Goal: Task Accomplishment & Management: Manage account settings

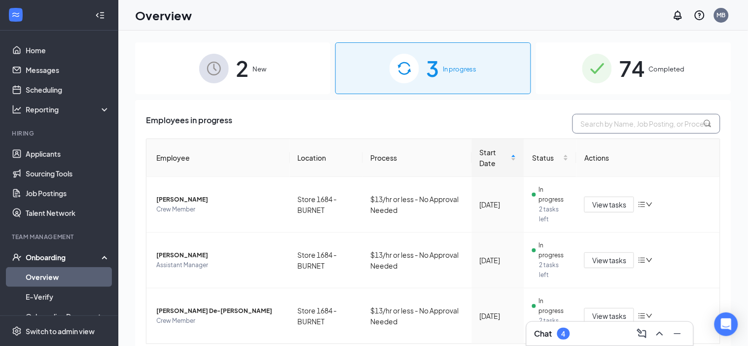
click at [638, 124] on input "text" at bounding box center [647, 124] width 148 height 20
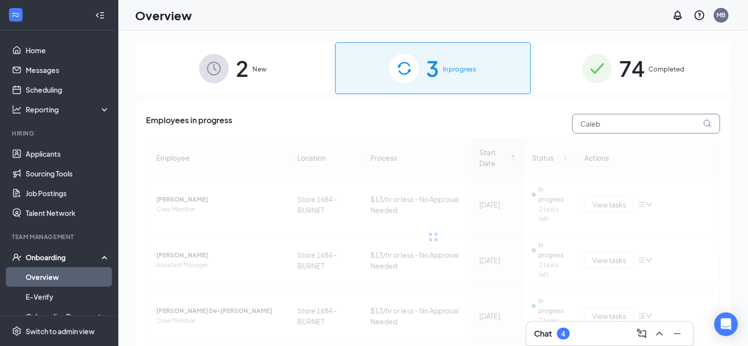
type input "Caleb"
click at [707, 122] on icon at bounding box center [708, 124] width 8 height 8
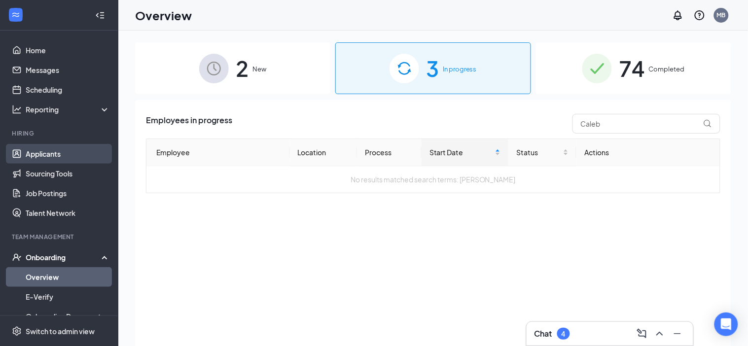
click at [45, 153] on link "Applicants" at bounding box center [68, 154] width 84 height 20
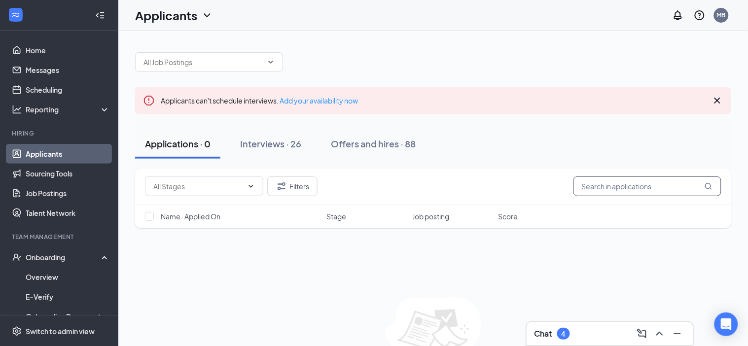
click at [603, 189] on input "text" at bounding box center [648, 187] width 148 height 20
type input "Caleb"
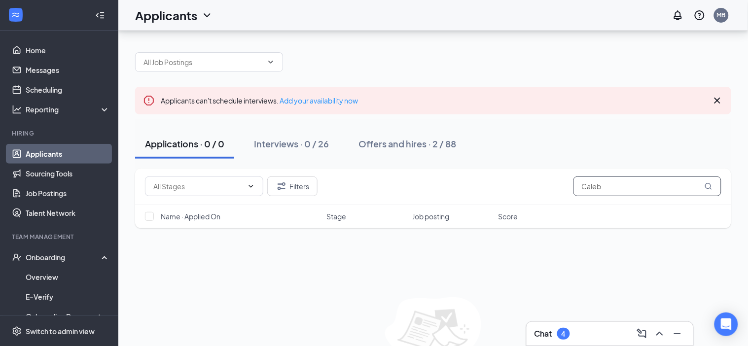
scroll to position [58, 0]
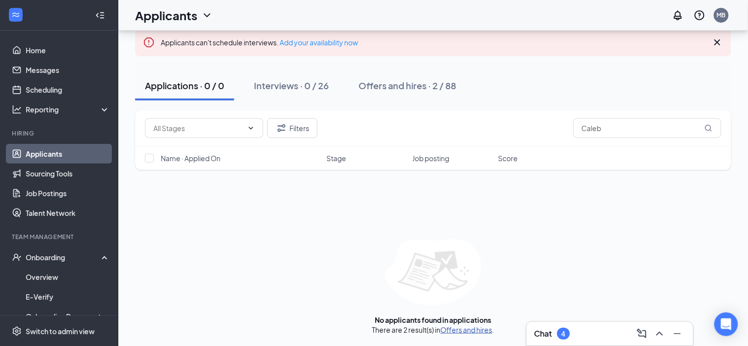
click at [459, 328] on link "Offers and hires" at bounding box center [467, 329] width 52 height 9
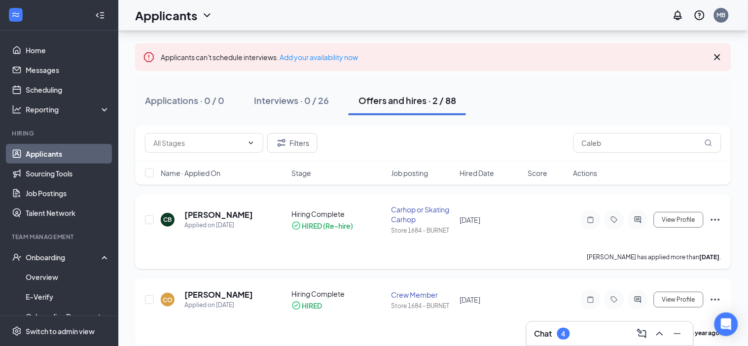
scroll to position [43, 0]
click at [241, 211] on h5 "[PERSON_NAME]" at bounding box center [218, 215] width 69 height 11
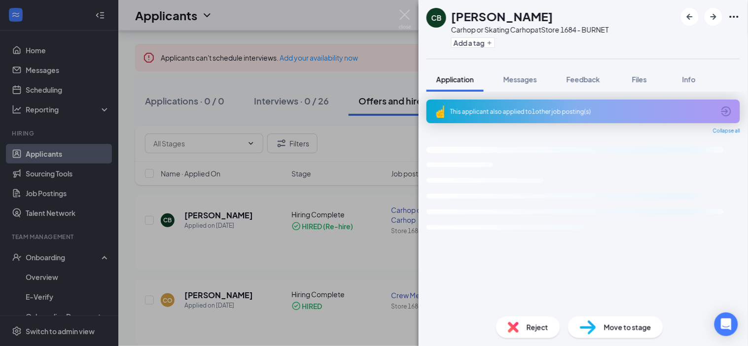
click at [623, 325] on span "Move to stage" at bounding box center [627, 327] width 47 height 11
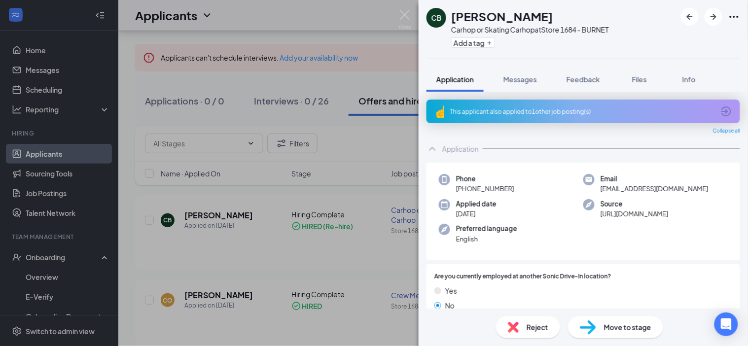
click at [623, 325] on span "Move to stage" at bounding box center [627, 327] width 47 height 11
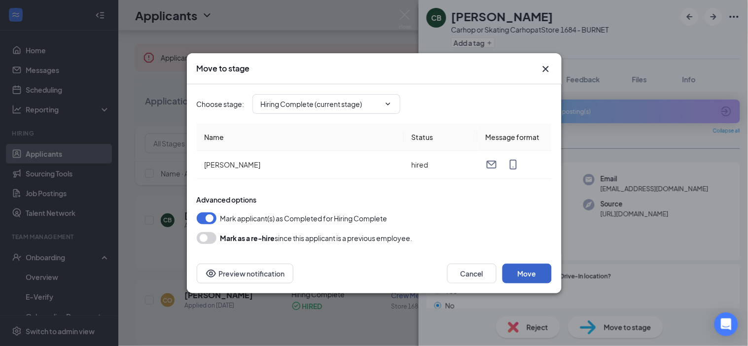
click at [519, 276] on button "Move" at bounding box center [527, 274] width 49 height 20
click at [387, 103] on icon "ChevronDown" at bounding box center [388, 104] width 8 height 8
click at [391, 105] on icon "ChevronDown" at bounding box center [388, 104] width 8 height 8
click at [388, 101] on icon "ChevronDown" at bounding box center [388, 104] width 8 height 8
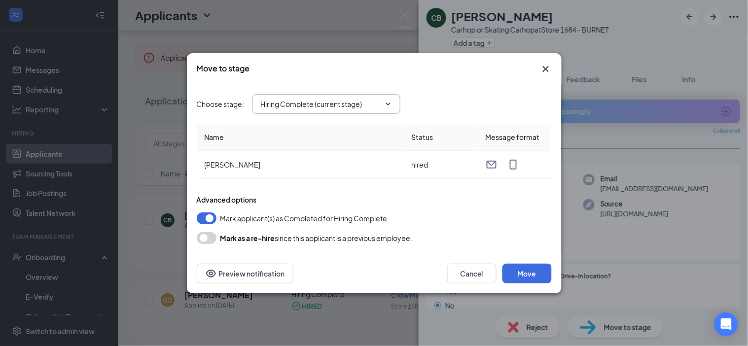
click at [388, 101] on icon "ChevronDown" at bounding box center [388, 104] width 8 height 8
click at [389, 101] on icon "ChevronDown" at bounding box center [388, 104] width 8 height 8
click at [206, 240] on button "button" at bounding box center [207, 238] width 20 height 12
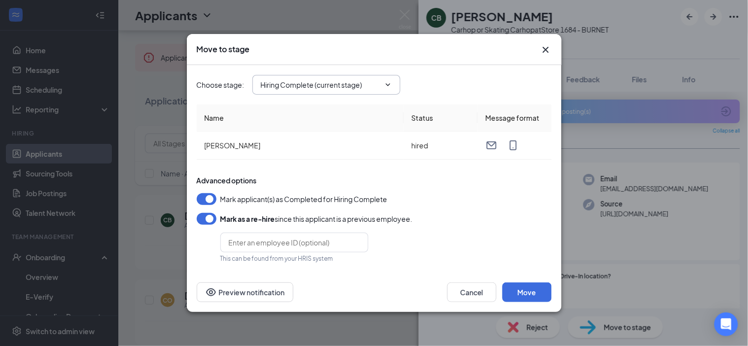
click at [389, 85] on icon "ChevronDown" at bounding box center [388, 84] width 4 height 2
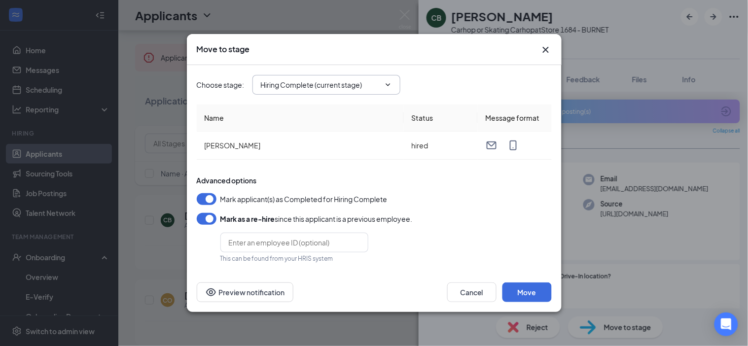
click at [389, 85] on icon "ChevronDown" at bounding box center [388, 84] width 4 height 2
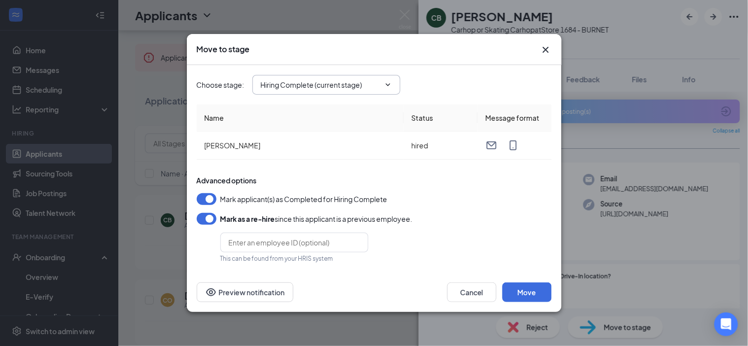
click at [386, 85] on icon "ChevronDown" at bounding box center [388, 85] width 8 height 8
click at [374, 85] on input "Hiring Complete (current stage)" at bounding box center [320, 84] width 119 height 11
click at [303, 128] on div "Onsite Interview" at bounding box center [295, 126] width 53 height 11
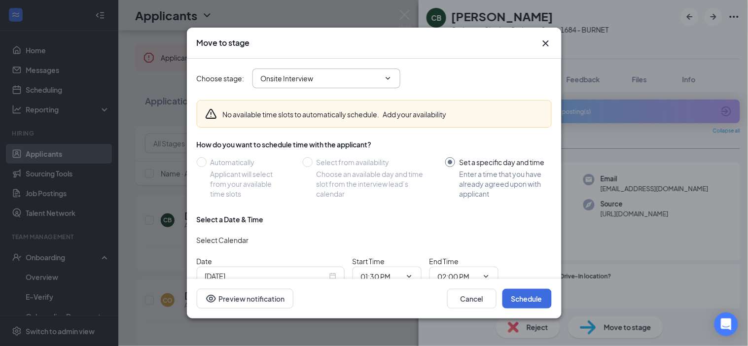
click at [391, 75] on icon "ChevronDown" at bounding box center [388, 78] width 8 height 8
click at [389, 81] on icon "ChevronDown" at bounding box center [388, 78] width 8 height 8
click at [375, 80] on input "Onsite Interview" at bounding box center [320, 78] width 119 height 11
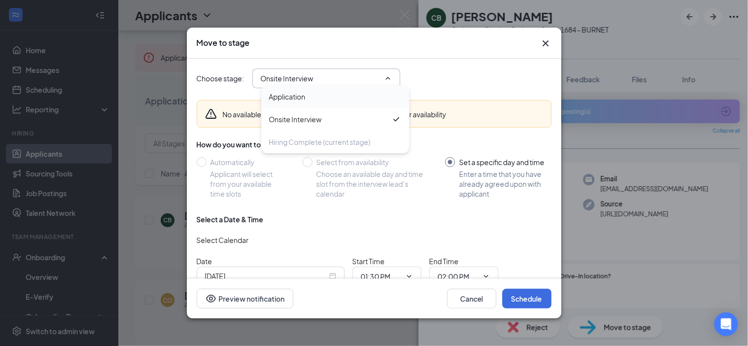
click at [294, 95] on div "Application" at bounding box center [287, 96] width 36 height 11
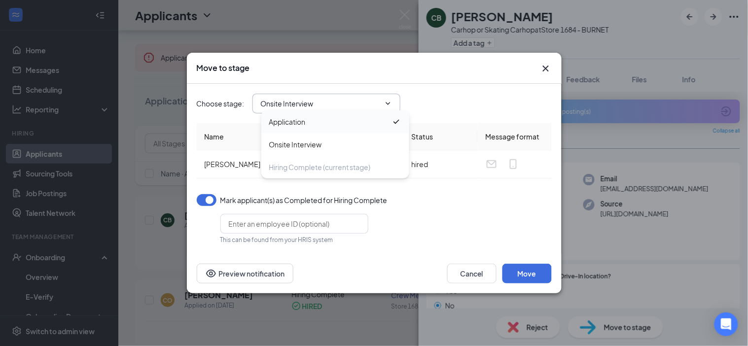
type input "Application"
click at [528, 277] on button "Move" at bounding box center [527, 274] width 49 height 20
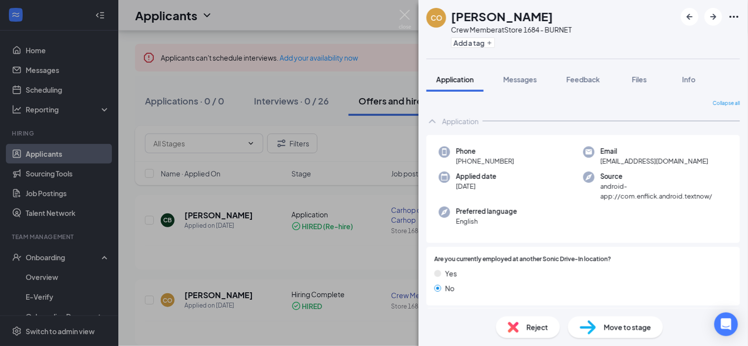
click at [53, 255] on div "CO Caleb Ortega Crew Member at Store 1684 - BURNET Add a tag Application Messag…" at bounding box center [374, 173] width 748 height 346
click at [40, 278] on div "CO Caleb Ortega Crew Member at Store 1684 - BURNET Add a tag Application Messag…" at bounding box center [374, 173] width 748 height 346
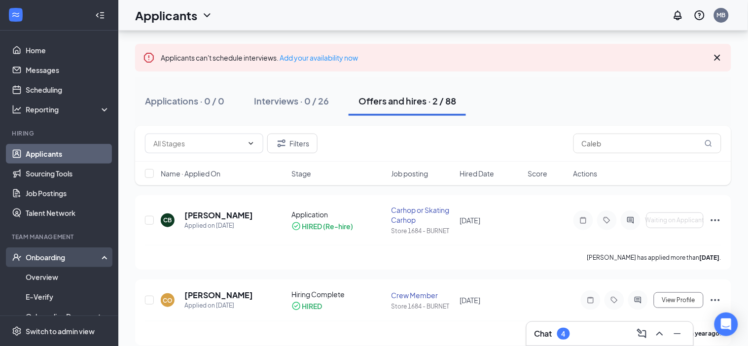
click at [55, 257] on div "Onboarding" at bounding box center [64, 258] width 76 height 10
click at [43, 273] on link "Overview" at bounding box center [68, 277] width 84 height 20
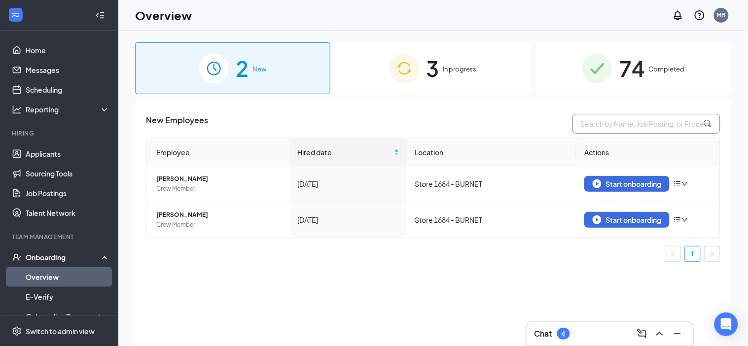
click at [584, 123] on input "text" at bounding box center [647, 124] width 148 height 20
type input "Caleb"
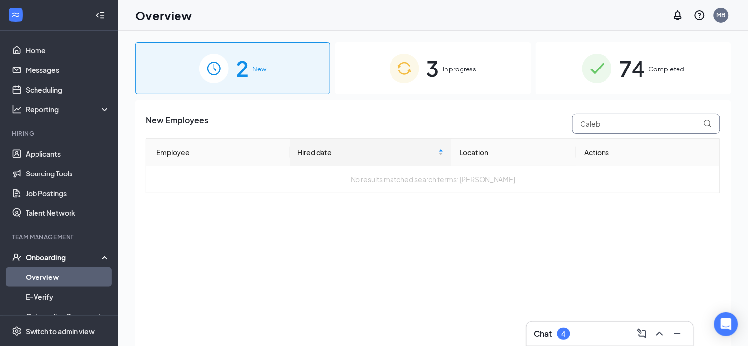
click at [651, 130] on input "Caleb" at bounding box center [647, 124] width 148 height 20
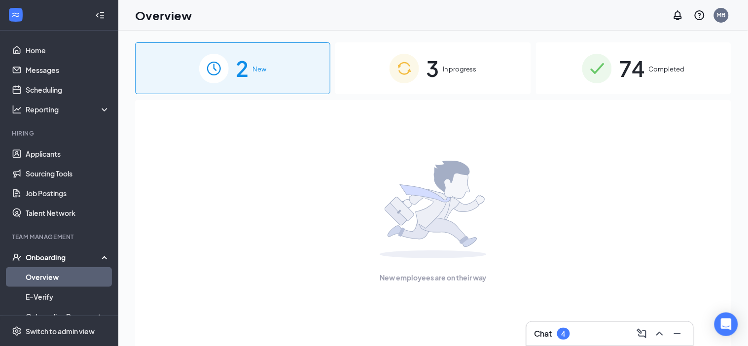
click at [445, 64] on span "In progress" at bounding box center [460, 69] width 34 height 10
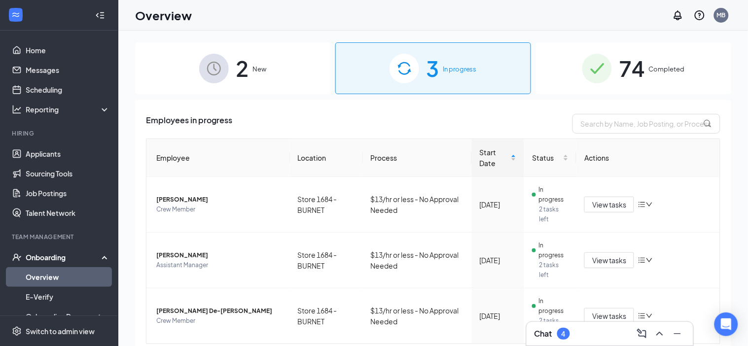
click at [250, 63] on div "2 New" at bounding box center [232, 68] width 195 height 52
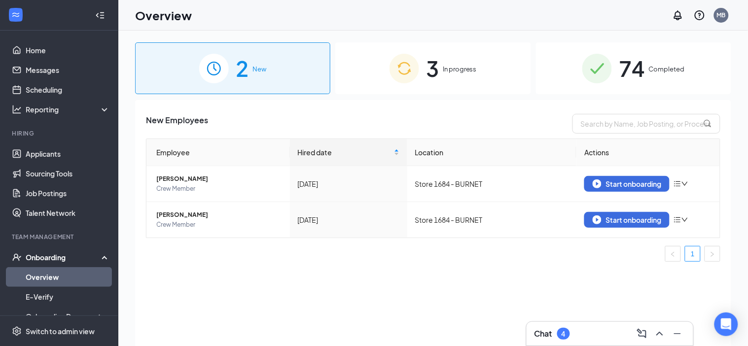
click at [632, 65] on span "74" at bounding box center [632, 68] width 26 height 34
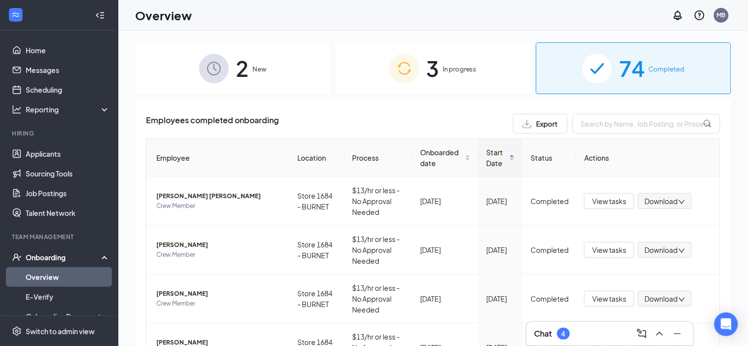
click at [246, 68] on span "2" at bounding box center [242, 68] width 13 height 34
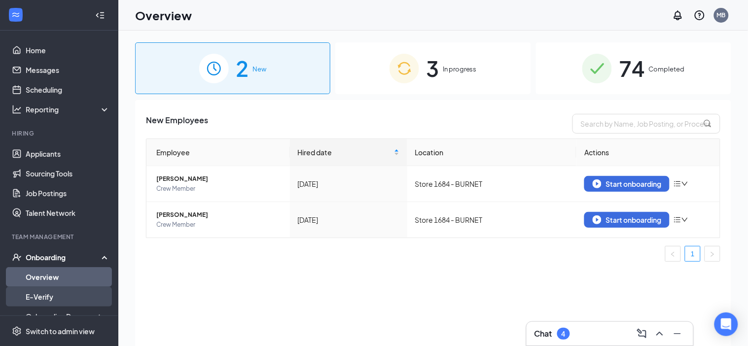
click at [44, 297] on link "E-Verify" at bounding box center [68, 297] width 84 height 20
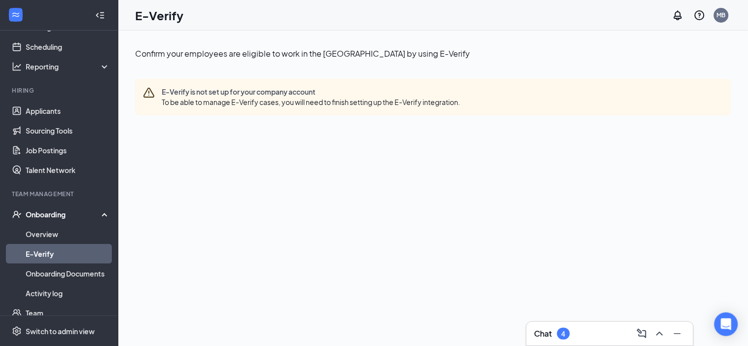
scroll to position [40, 0]
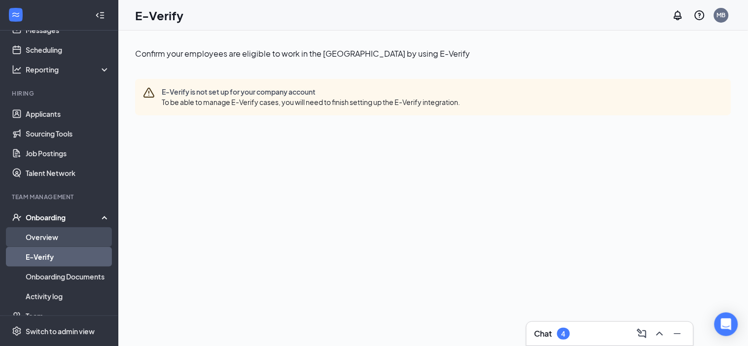
click at [46, 234] on link "Overview" at bounding box center [68, 237] width 84 height 20
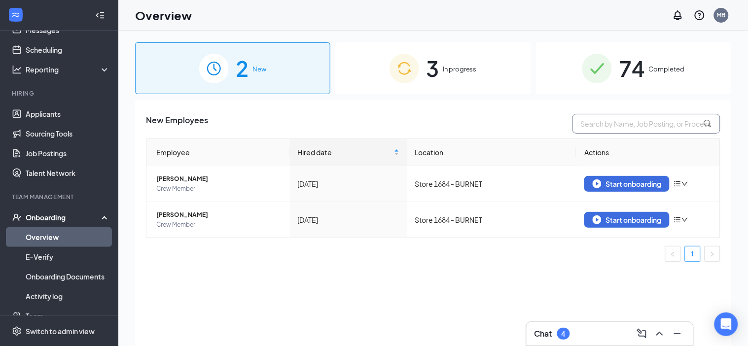
click at [611, 121] on input "text" at bounding box center [647, 124] width 148 height 20
type input "Caleb"
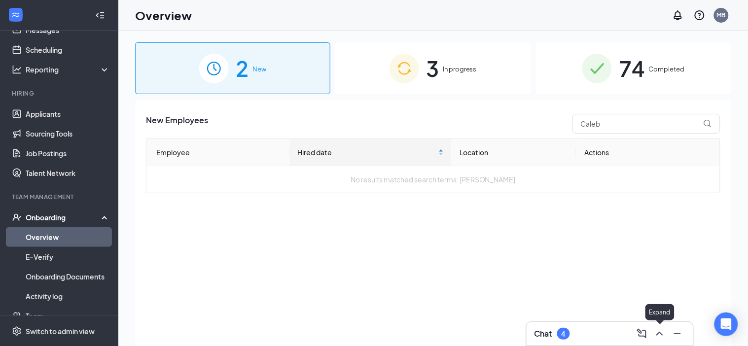
click at [657, 339] on icon "ChevronUp" at bounding box center [660, 334] width 12 height 12
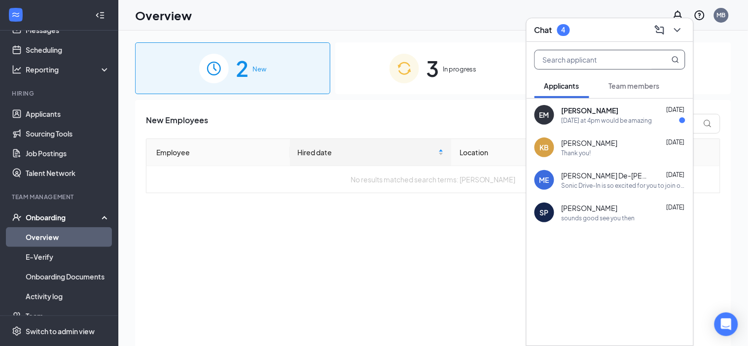
click at [559, 65] on input "text" at bounding box center [593, 59] width 117 height 19
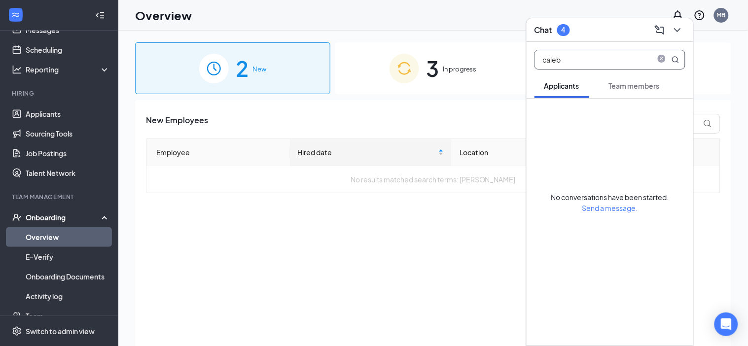
type input "caleb"
click at [345, 244] on div "New Employees Caleb Employee Hired date Location Actions No results matched sea…" at bounding box center [433, 235] width 596 height 271
click at [59, 111] on link "Applicants" at bounding box center [68, 114] width 84 height 20
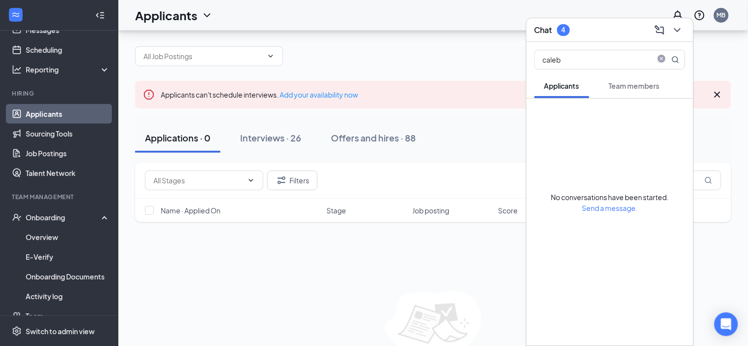
scroll to position [58, 0]
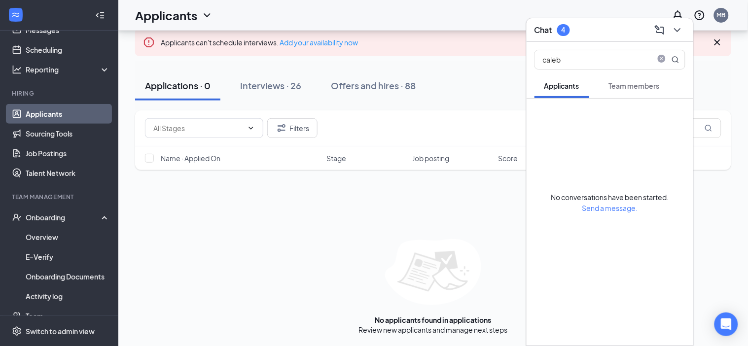
click at [458, 309] on div "No applicants found in applications Review new applicants and manage next steps" at bounding box center [433, 287] width 596 height 96
click at [682, 25] on icon "ChevronDown" at bounding box center [678, 30] width 12 height 12
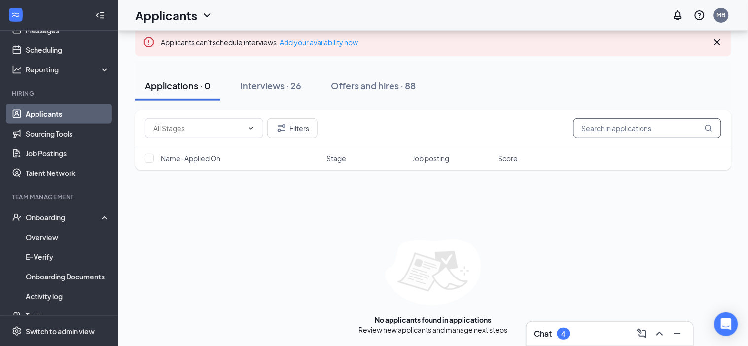
click at [630, 129] on input "text" at bounding box center [648, 128] width 148 height 20
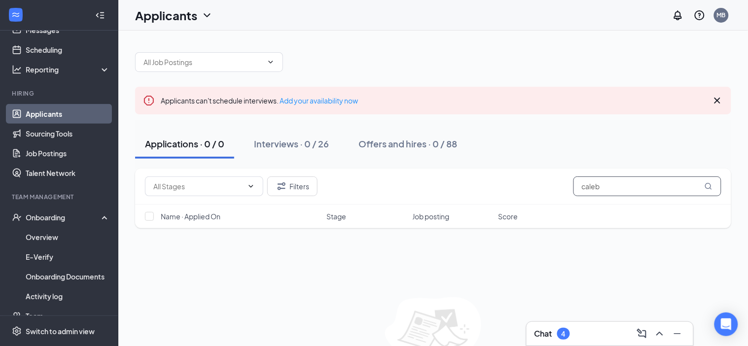
type input "caleb"
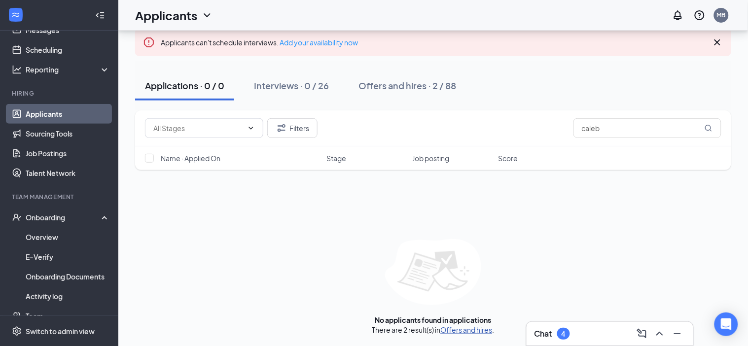
click at [475, 330] on link "Offers and hires" at bounding box center [467, 329] width 52 height 9
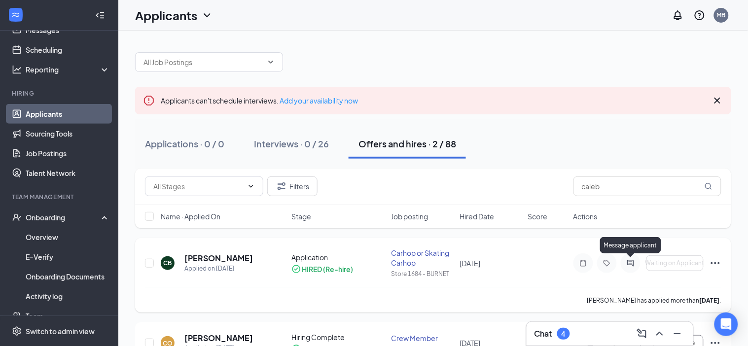
click at [632, 265] on icon "ActiveChat" at bounding box center [630, 263] width 6 height 6
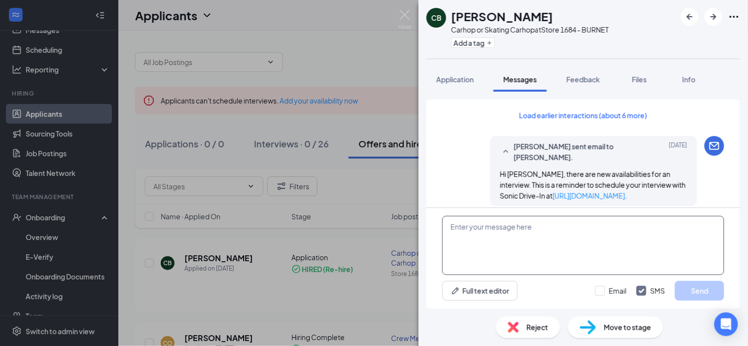
click at [523, 237] on textarea at bounding box center [583, 245] width 282 height 59
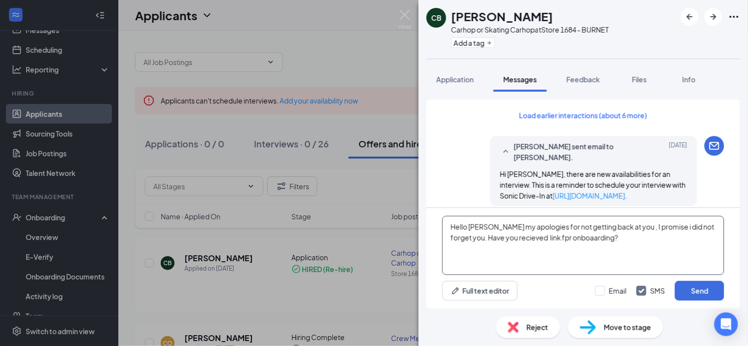
click at [561, 236] on textarea "Hello Caleb my apologies for not getting back at you , I promise i did not forg…" at bounding box center [583, 245] width 282 height 59
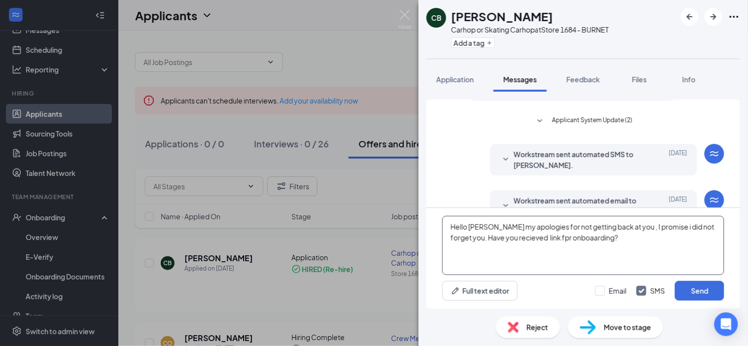
scroll to position [425, 0]
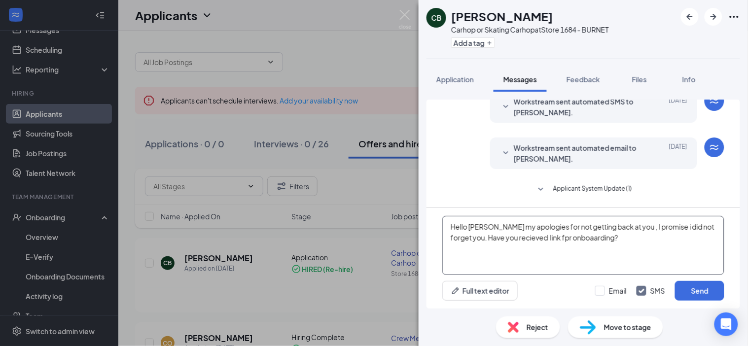
click at [556, 236] on textarea "Hello Caleb my apologies for not getting back at you , I promise i did not forg…" at bounding box center [583, 245] width 282 height 59
click at [561, 240] on textarea "Hello Caleb my apologies for not getting back at you , I promise i did not forg…" at bounding box center [583, 245] width 282 height 59
click at [570, 238] on textarea "Hello Caleb my apologies for not getting back at you , I promise i did not forg…" at bounding box center [583, 245] width 282 height 59
click at [547, 240] on textarea "Hello Caleb my apologies for not getting back at you , I promise i did not forg…" at bounding box center [583, 245] width 282 height 59
click at [512, 242] on textarea "Hello Caleb my apologies for not getting back at you , I promise i did not forg…" at bounding box center [583, 245] width 282 height 59
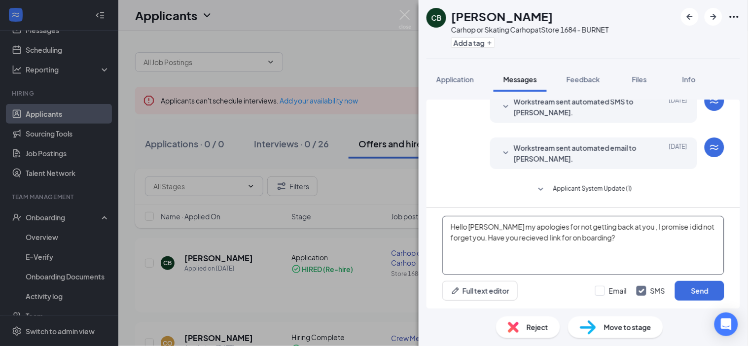
click at [512, 242] on textarea "Hello Caleb my apologies for not getting back at you , I promise i did not forg…" at bounding box center [583, 245] width 282 height 59
click at [711, 229] on textarea "Hello Caleb my apologies for not getting back at you , I promise i did not forg…" at bounding box center [583, 245] width 282 height 59
type textarea "Hello Caleb my apologies for not getting back at you , I promise i did not forg…"
click at [607, 291] on input "Email" at bounding box center [611, 291] width 32 height 10
checkbox input "true"
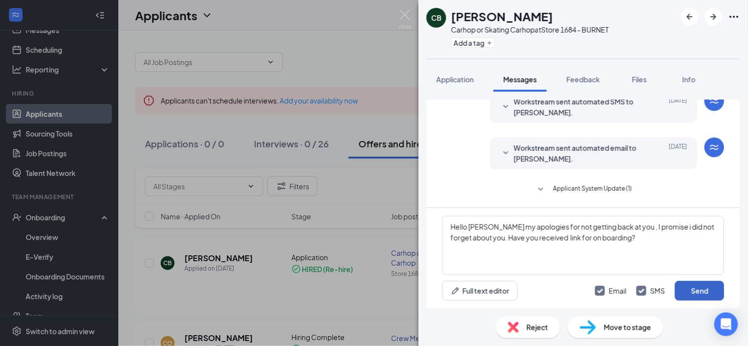
click at [712, 289] on button "Send" at bounding box center [699, 291] width 49 height 20
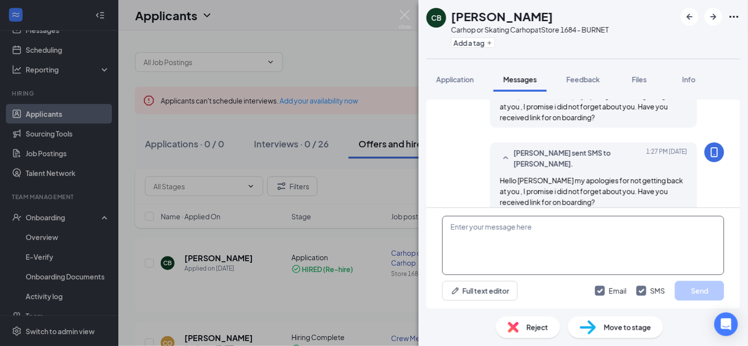
scroll to position [594, 0]
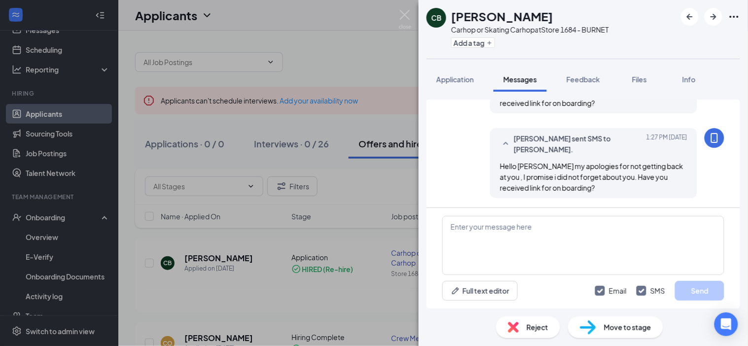
click at [337, 222] on div "CB Caleb Breeding Carhop or Skating Carhop at Store 1684 - BURNET Add a tag App…" at bounding box center [374, 173] width 748 height 346
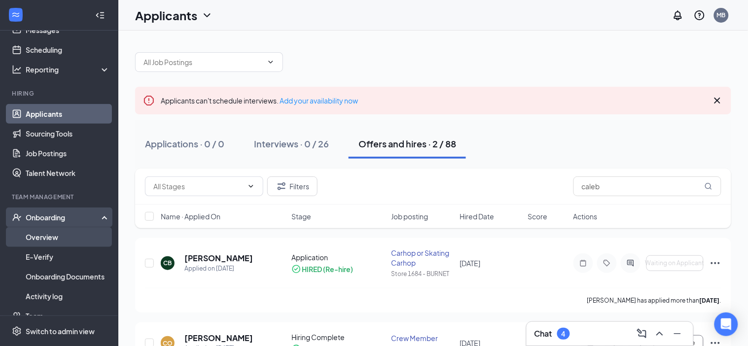
click at [30, 235] on link "Overview" at bounding box center [68, 237] width 84 height 20
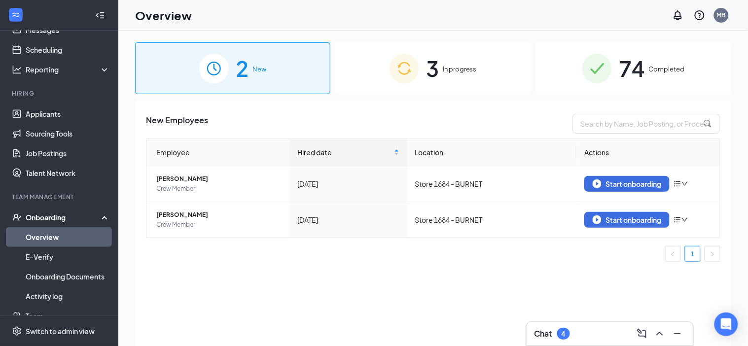
drag, startPoint x: 125, startPoint y: 165, endPoint x: 126, endPoint y: 173, distance: 8.5
click at [117, 184] on div "Home Messages Scheduling Reporting Hiring Applicants Sourcing Tools Job Posting…" at bounding box center [374, 195] width 748 height 391
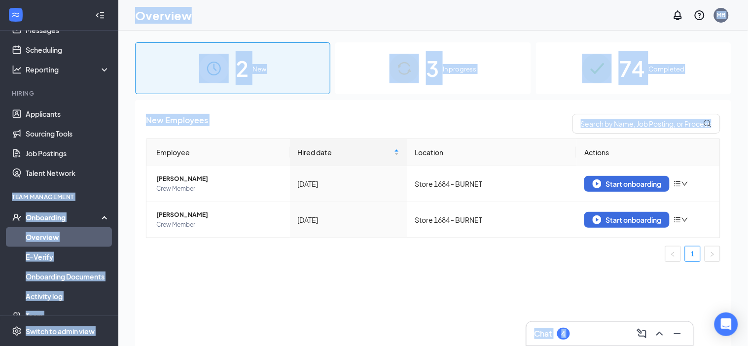
click at [127, 173] on div "2 New 3 In progress 74 Completed New Employees Employee Hired date Location Act…" at bounding box center [433, 211] width 630 height 360
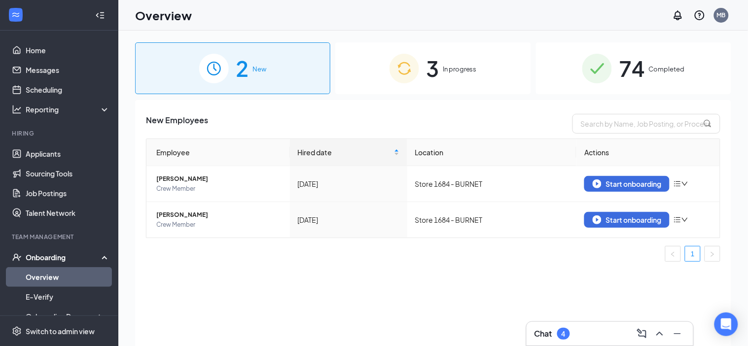
click at [443, 55] on div "3 In progress" at bounding box center [432, 68] width 195 height 52
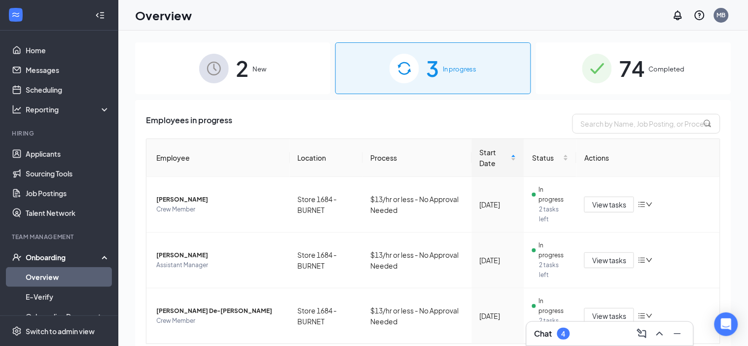
click at [626, 69] on span "74" at bounding box center [632, 68] width 26 height 34
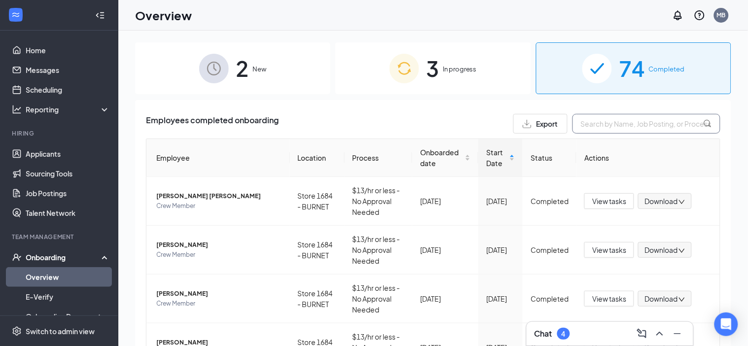
click at [620, 119] on input "text" at bounding box center [647, 124] width 148 height 20
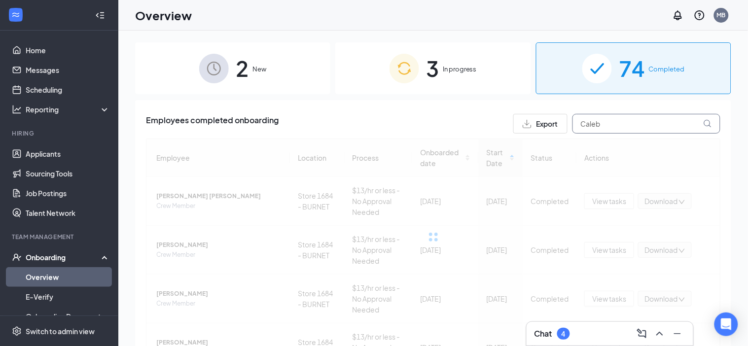
type input "Caleb"
click at [709, 122] on icon at bounding box center [708, 124] width 8 height 8
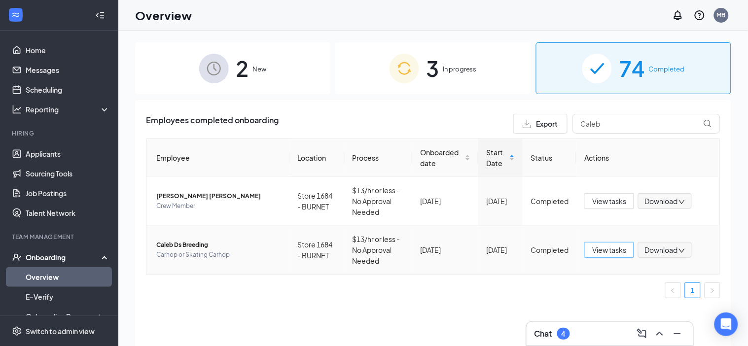
click at [602, 249] on span "View tasks" at bounding box center [609, 250] width 34 height 11
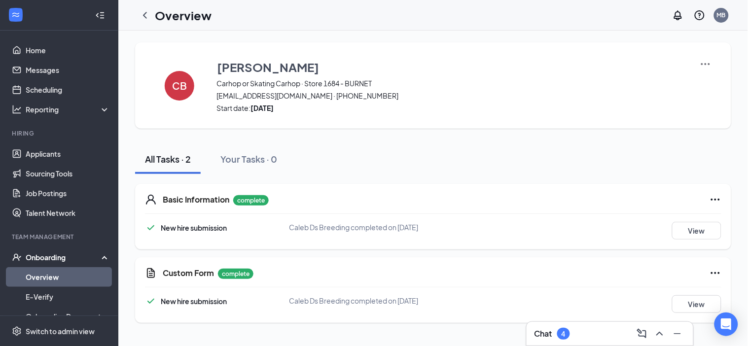
click at [46, 277] on link "Overview" at bounding box center [68, 277] width 84 height 20
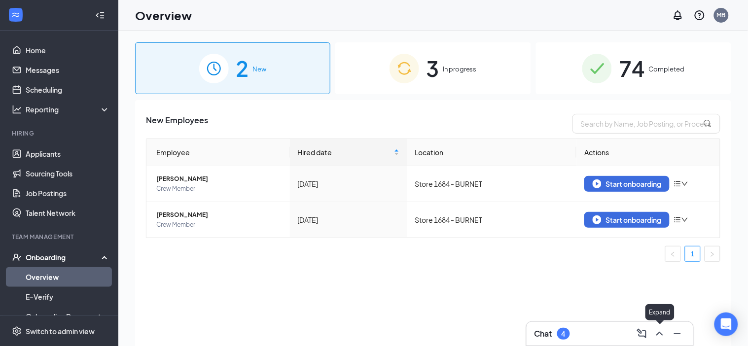
click at [661, 334] on icon "ChevronUp" at bounding box center [659, 334] width 6 height 4
